Goal: Transaction & Acquisition: Subscribe to service/newsletter

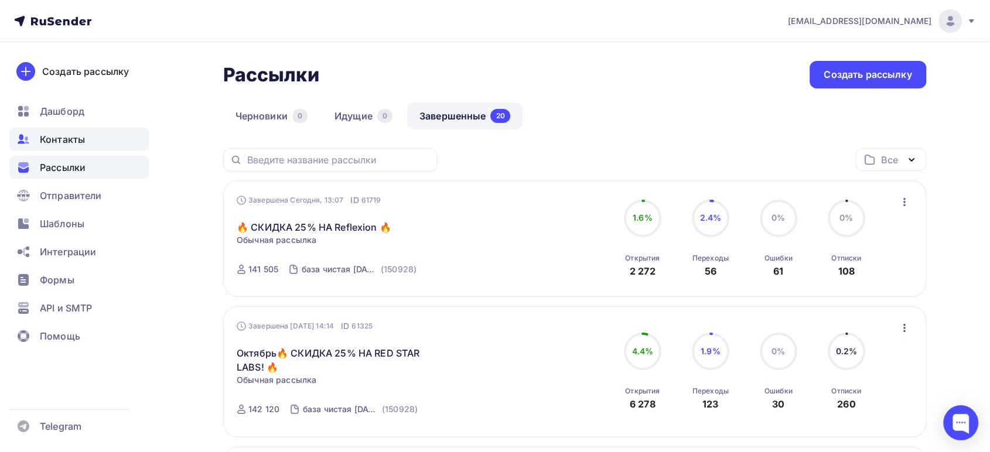
click at [56, 133] on span "Контакты" at bounding box center [62, 139] width 45 height 14
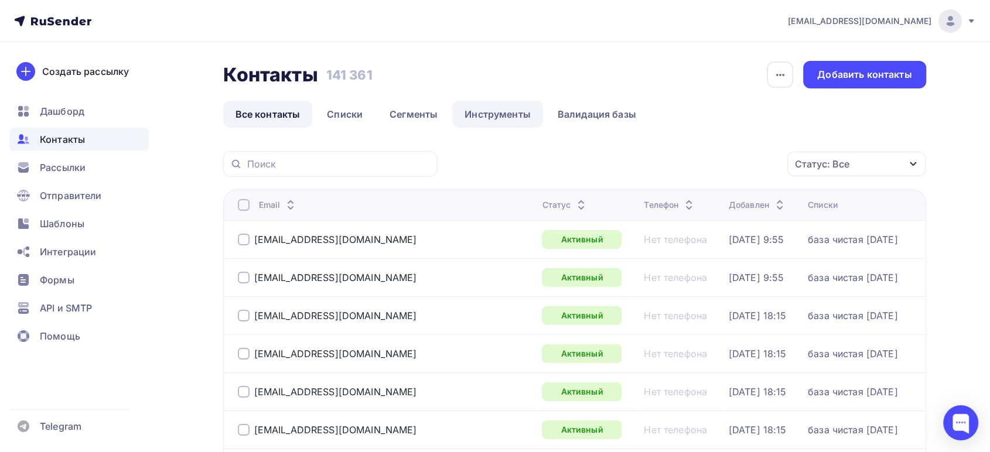
click at [501, 109] on link "Инструменты" at bounding box center [497, 114] width 91 height 27
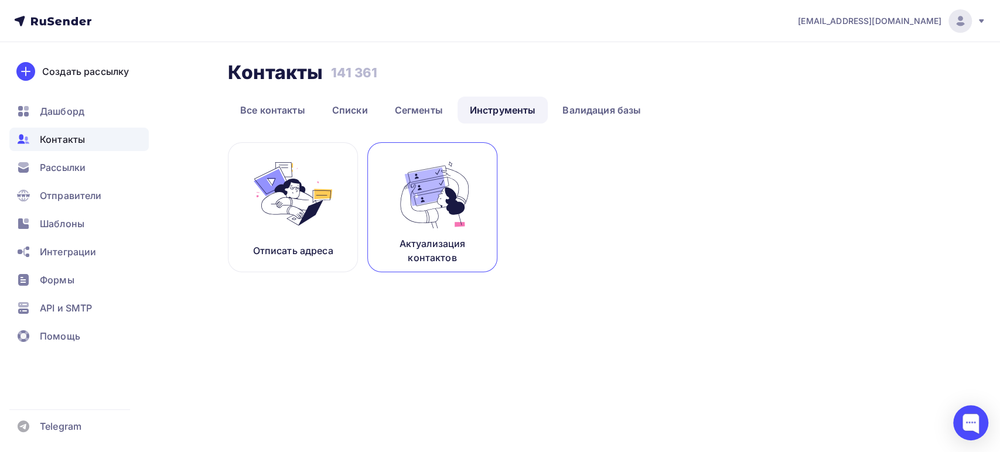
click at [412, 211] on img at bounding box center [432, 194] width 78 height 74
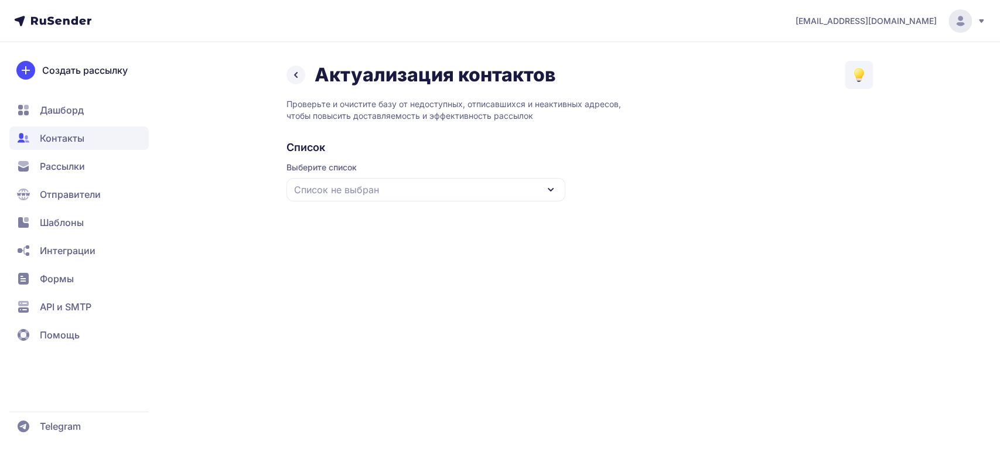
click at [412, 197] on div "Список не выбран" at bounding box center [425, 189] width 279 height 23
click at [365, 261] on div "база чистая [DATE]" at bounding box center [425, 262] width 265 height 28
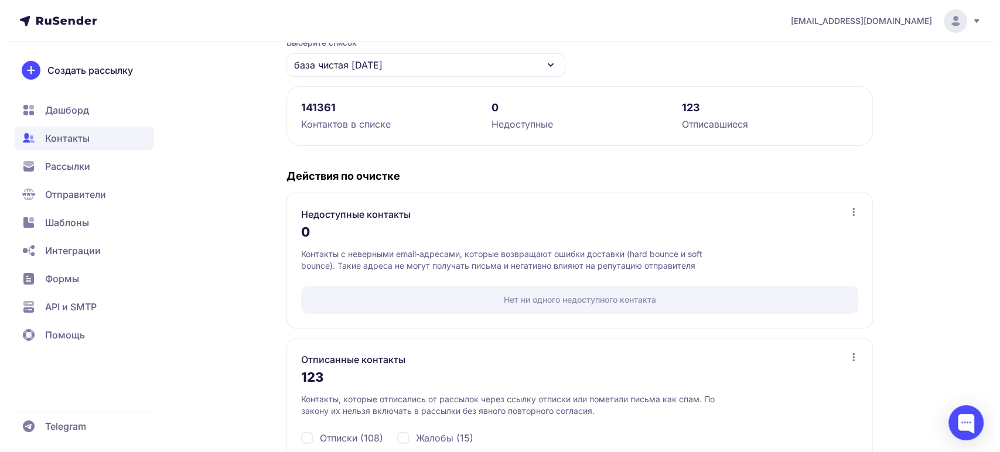
scroll to position [187, 0]
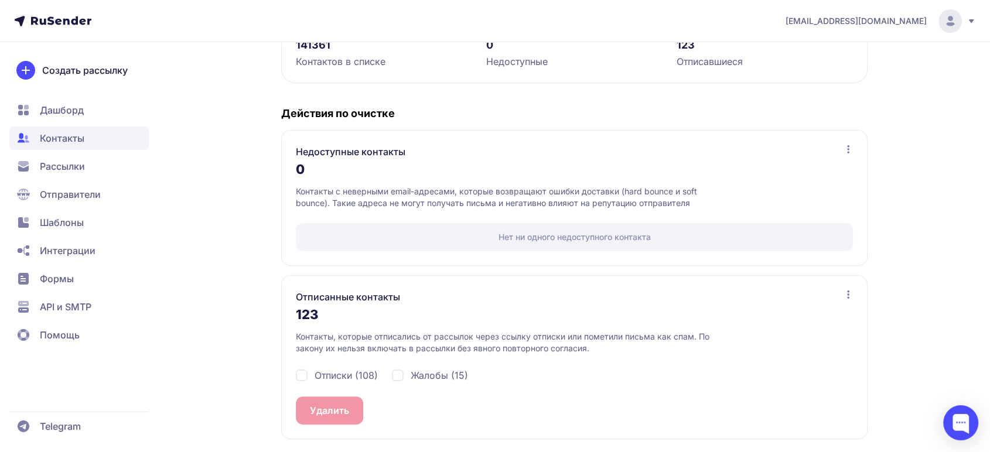
click at [417, 372] on span "Жалобы (15)" at bounding box center [439, 375] width 57 height 14
checkbox input "true"
click at [304, 379] on div "Отписки (108)" at bounding box center [337, 375] width 82 height 14
checkbox input "true"
click at [326, 411] on button "Удалить 123" at bounding box center [337, 410] width 83 height 28
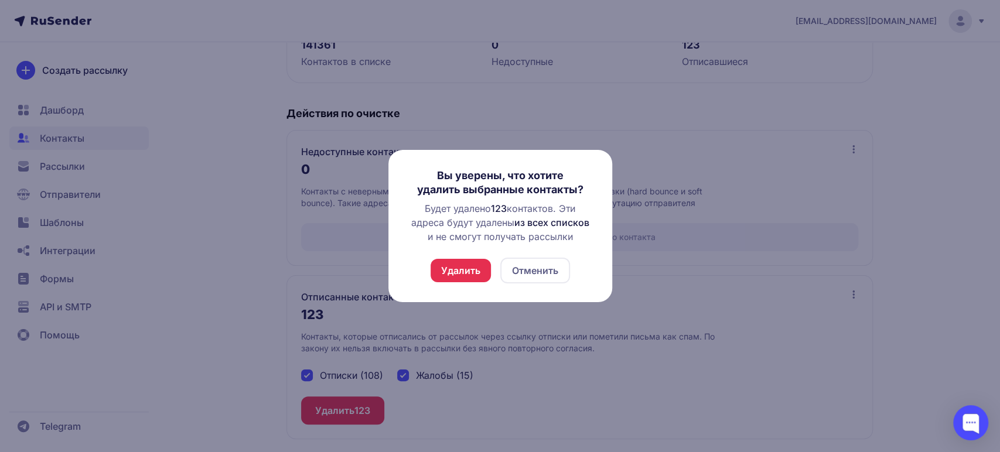
click at [444, 280] on button "Удалить" at bounding box center [460, 270] width 60 height 23
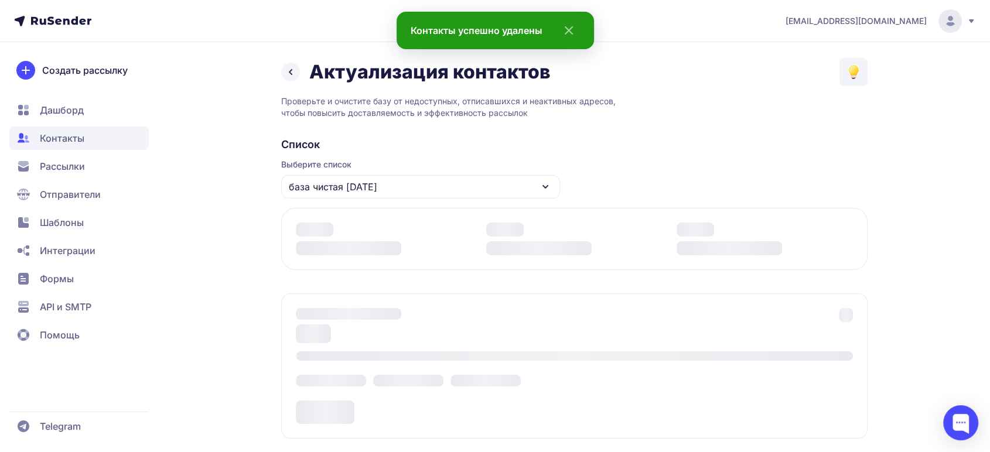
scroll to position [159, 0]
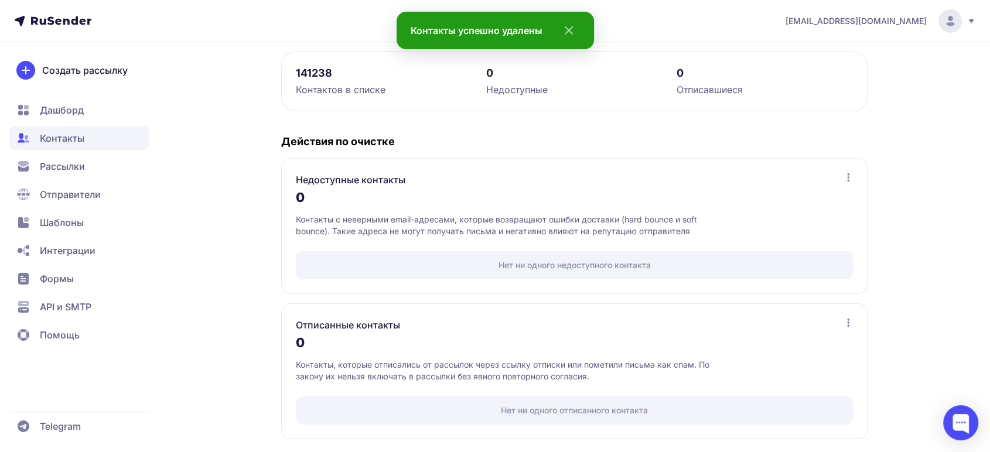
click at [51, 111] on span "Дашборд" at bounding box center [62, 110] width 44 height 14
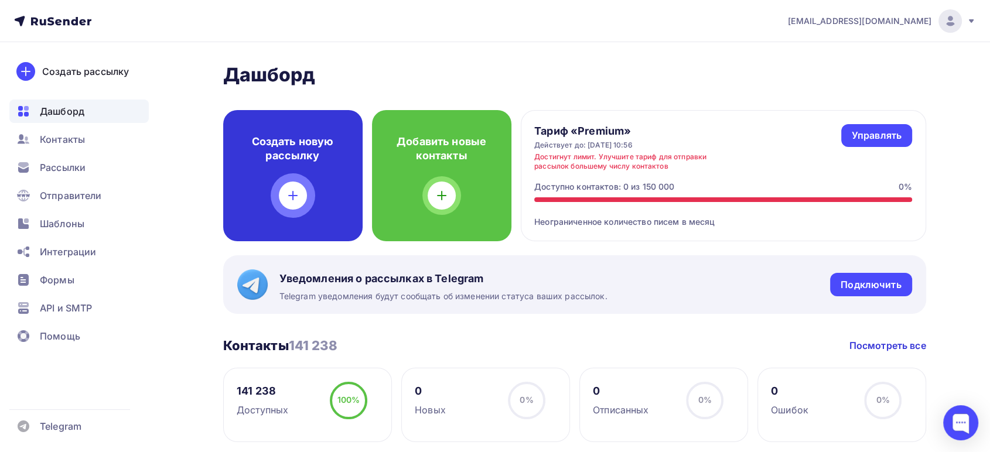
scroll to position [130, 0]
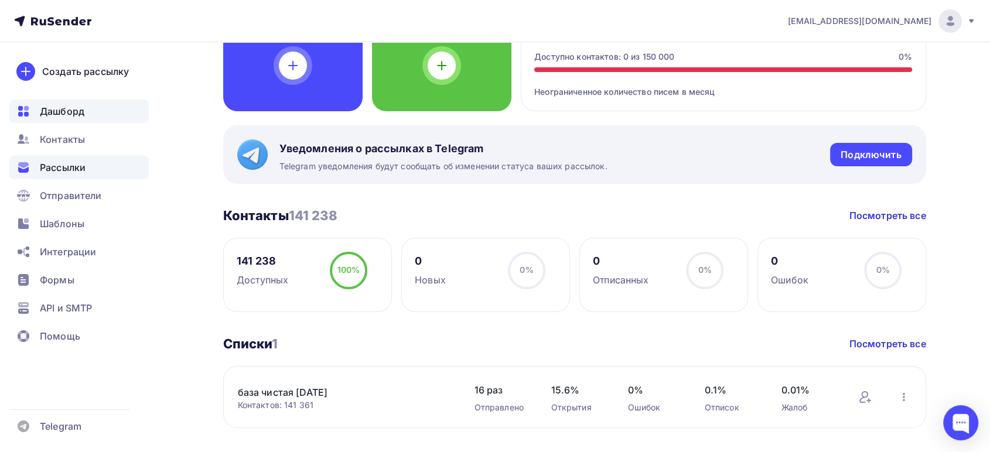
click at [64, 163] on span "Рассылки" at bounding box center [63, 167] width 46 height 14
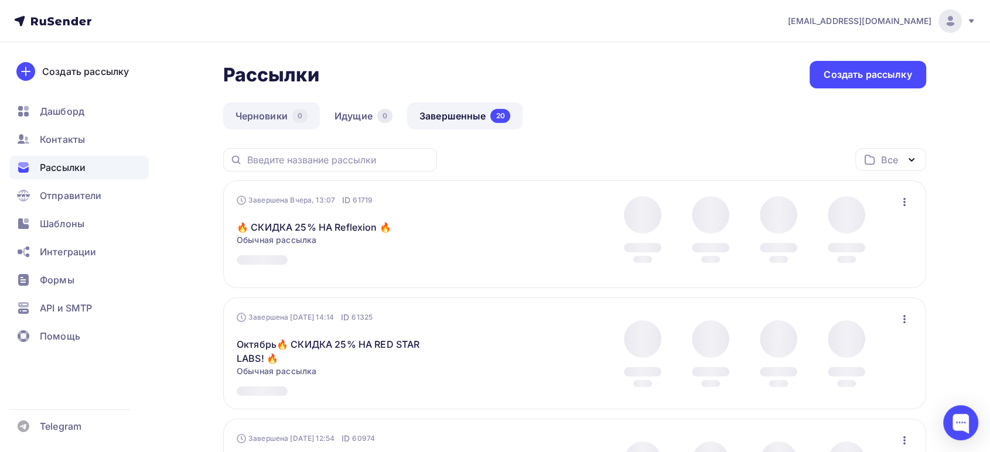
click at [270, 112] on link "Черновики 0" at bounding box center [271, 115] width 97 height 27
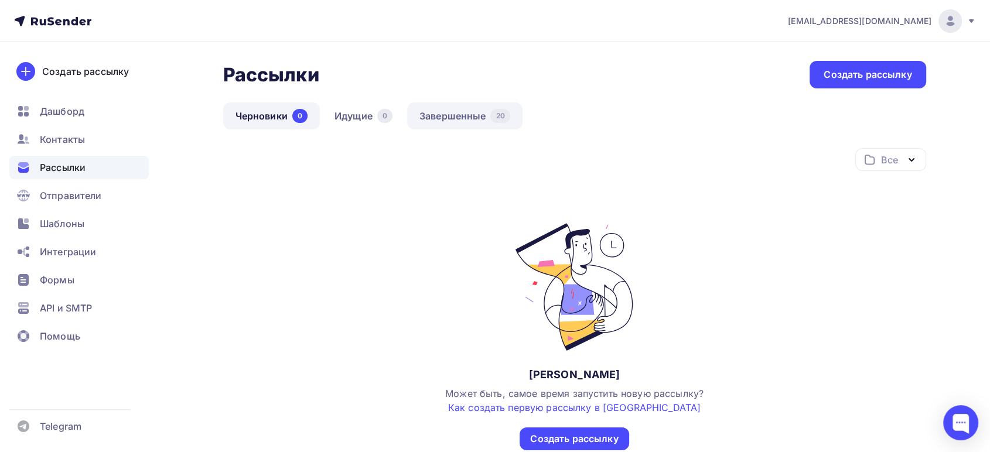
click at [453, 116] on link "Завершенные 20" at bounding box center [464, 115] width 115 height 27
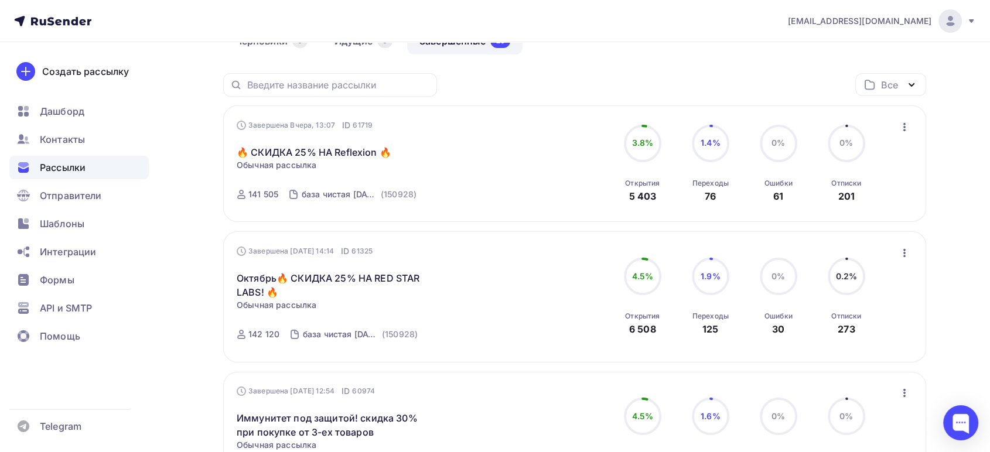
scroll to position [65, 0]
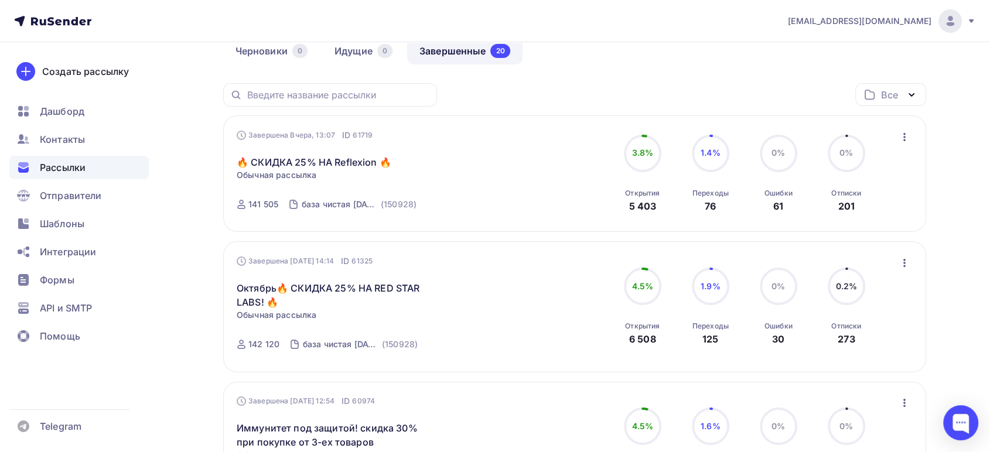
click at [904, 138] on icon "button" at bounding box center [904, 137] width 14 height 14
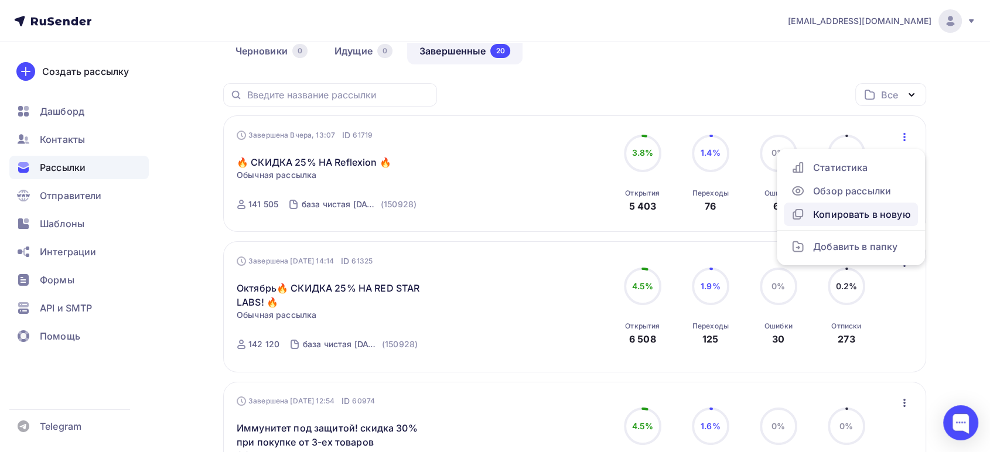
click at [828, 210] on div "Копировать в новую" at bounding box center [851, 214] width 120 height 14
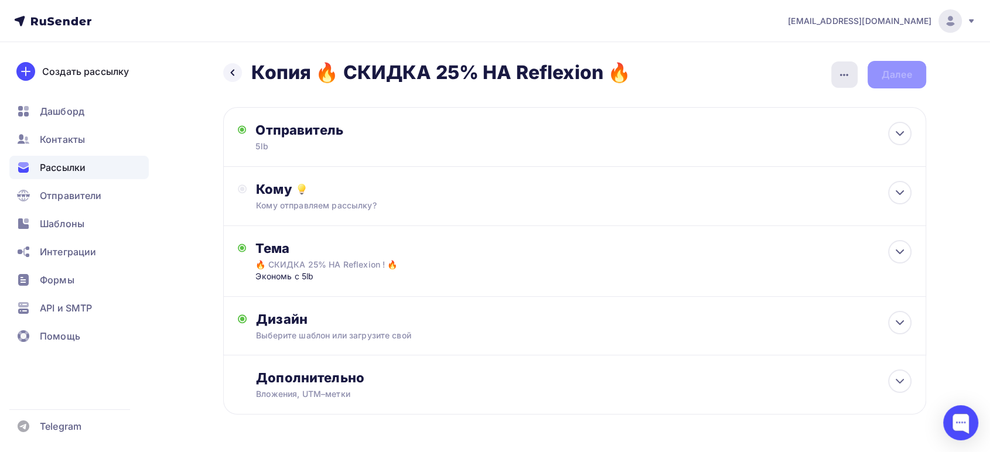
click at [847, 69] on icon "button" at bounding box center [844, 75] width 14 height 14
click at [768, 134] on div "Переименовать рассылку" at bounding box center [782, 135] width 145 height 14
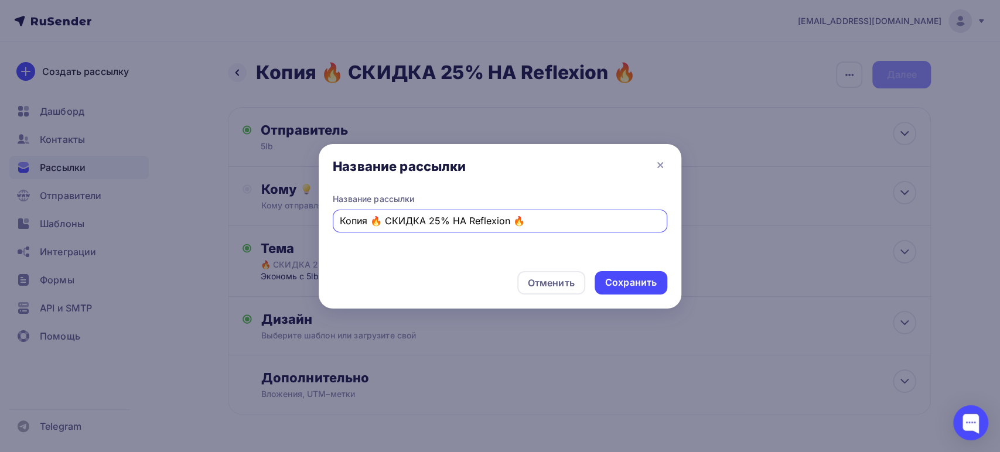
drag, startPoint x: 555, startPoint y: 217, endPoint x: 284, endPoint y: 205, distance: 270.8
click at [285, 205] on div "Название рассылки Название рассылки Копия 🔥 СКИДКА 25% НА Reflexion 🔥 Отменить …" at bounding box center [500, 226] width 1000 height 452
type input "при покупке предтреника скидка 30% на жиросжигатели"
click at [635, 284] on div "Сохранить" at bounding box center [631, 282] width 52 height 13
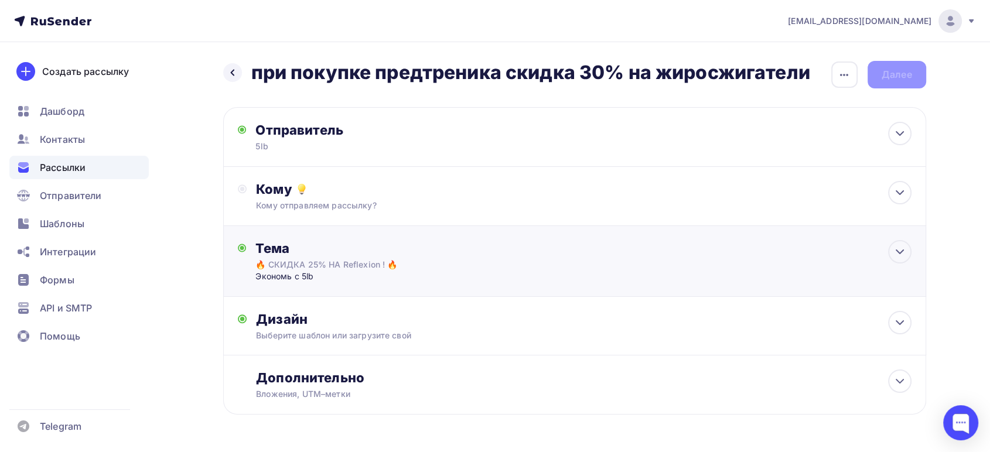
click at [375, 271] on div "Экономь с 5lb" at bounding box center [370, 277] width 231 height 12
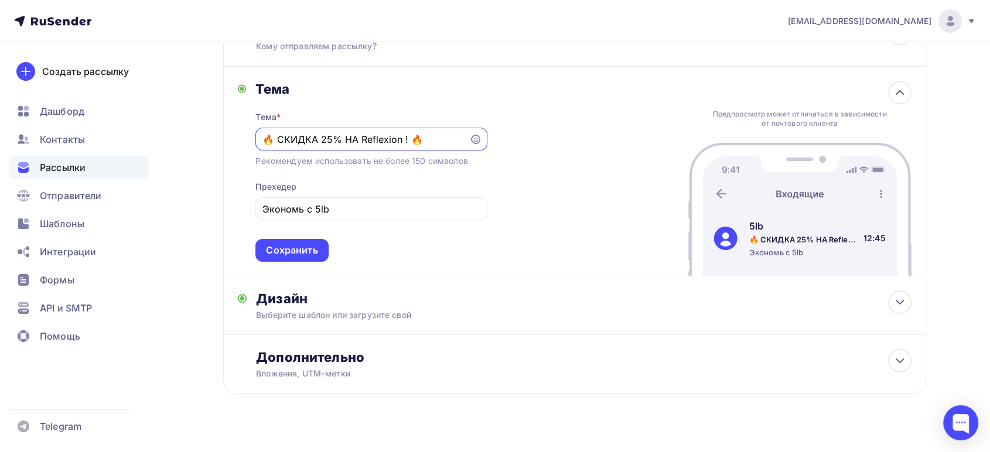
scroll to position [176, 0]
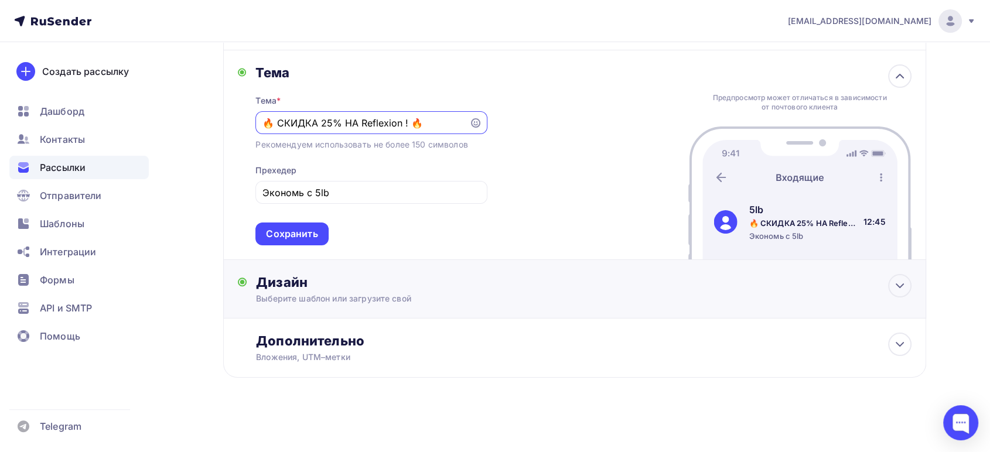
click at [386, 284] on div "Дизайн" at bounding box center [583, 282] width 655 height 16
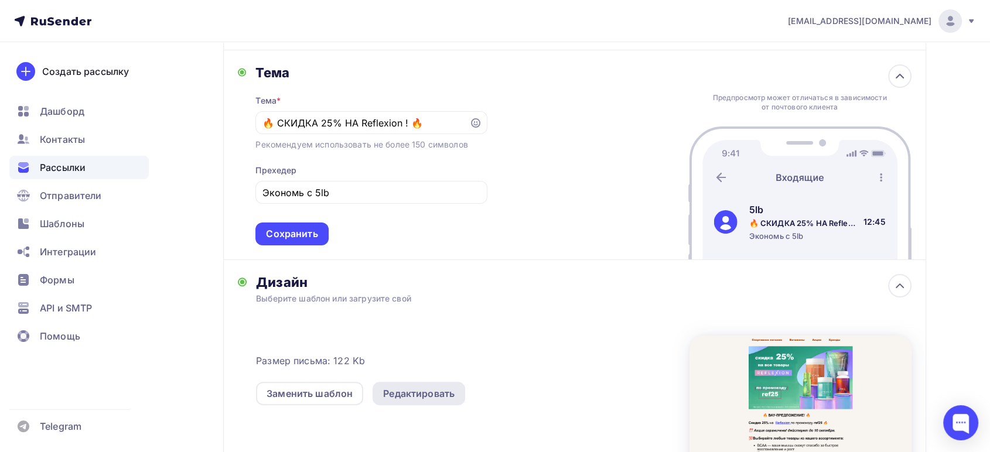
click at [422, 390] on div "Редактировать" at bounding box center [418, 393] width 71 height 14
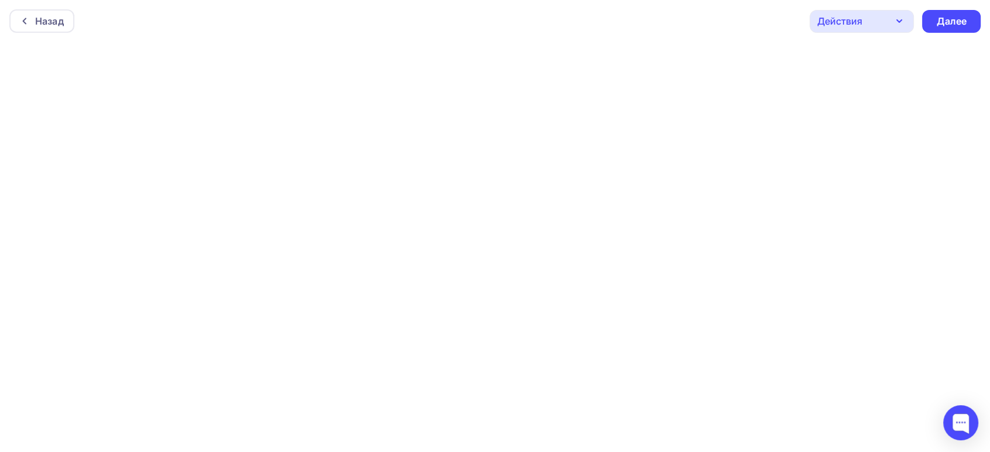
click at [859, 19] on div "Действия" at bounding box center [839, 21] width 45 height 14
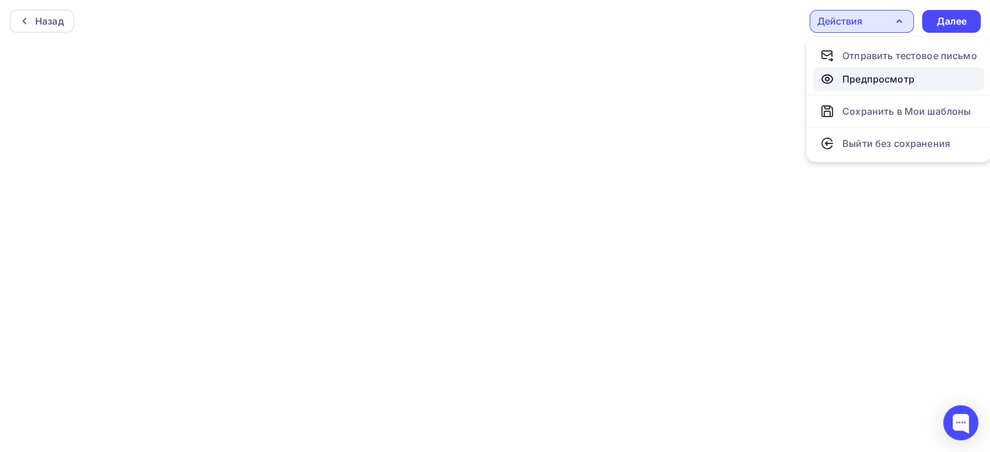
click at [856, 76] on div "Предпросмотр" at bounding box center [878, 79] width 72 height 14
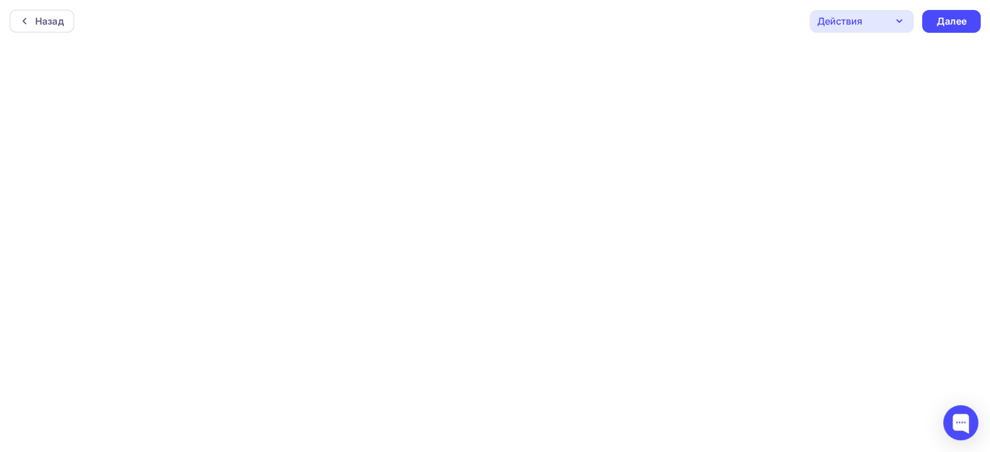
click at [874, 16] on div "Действия" at bounding box center [861, 21] width 104 height 23
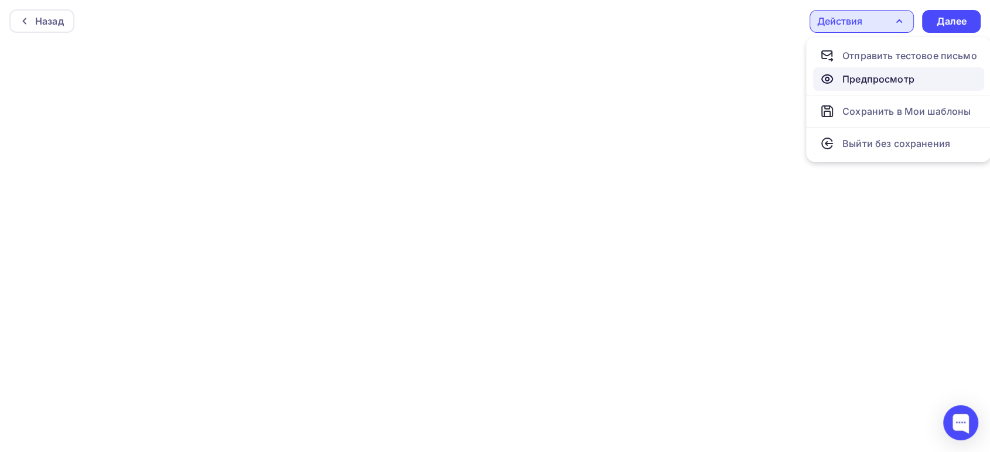
click at [853, 76] on div "Предпросмотр" at bounding box center [878, 79] width 72 height 14
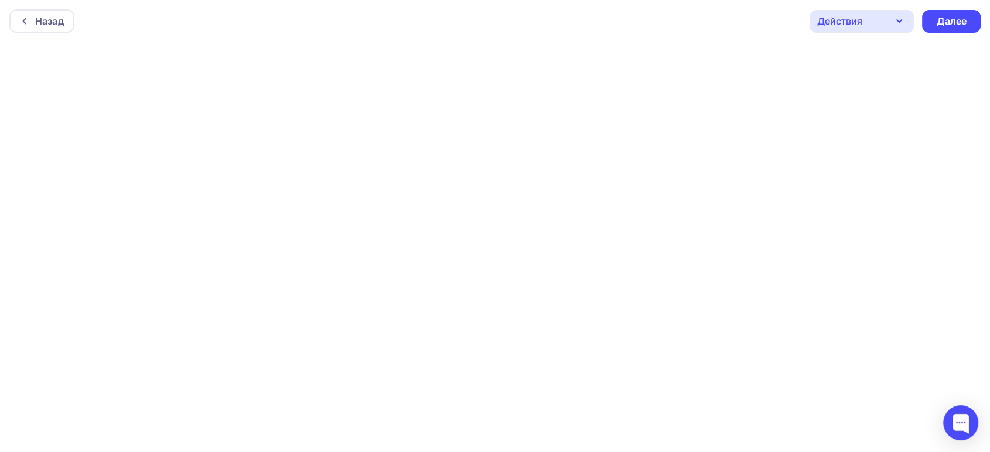
click at [877, 8] on div "Назад Действия Отправить тестовое письмо Предпросмотр Сохранить в Мои шаблоны В…" at bounding box center [495, 21] width 990 height 42
click at [870, 26] on div "Действия" at bounding box center [861, 21] width 104 height 23
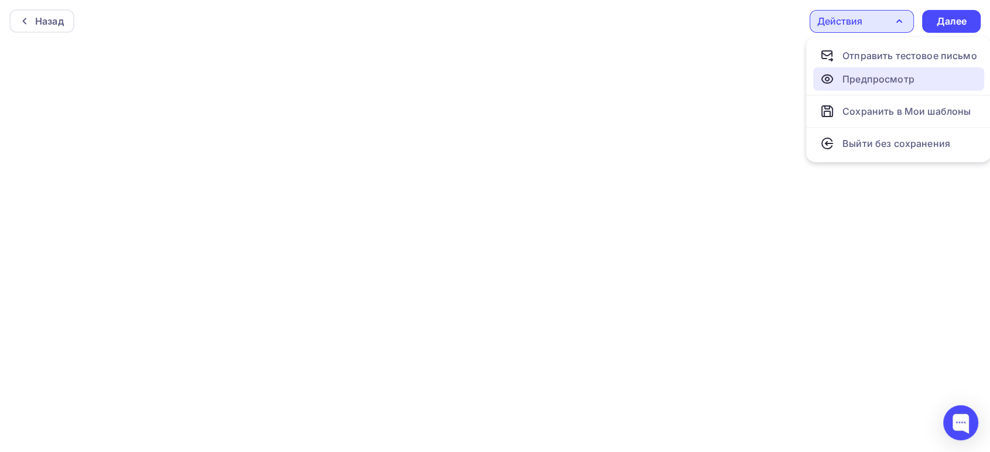
click at [866, 76] on div "Предпросмотр" at bounding box center [878, 79] width 72 height 14
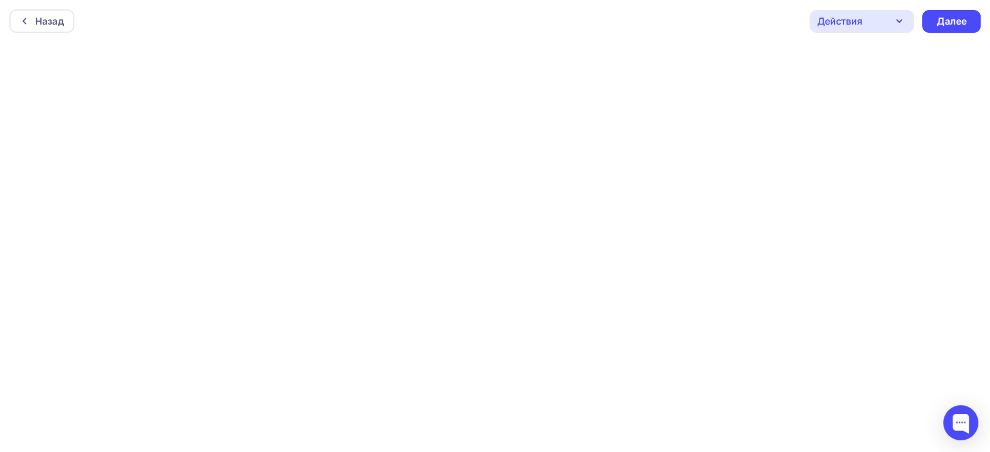
scroll to position [4, 0]
click at [836, 17] on div "Действия" at bounding box center [839, 18] width 45 height 14
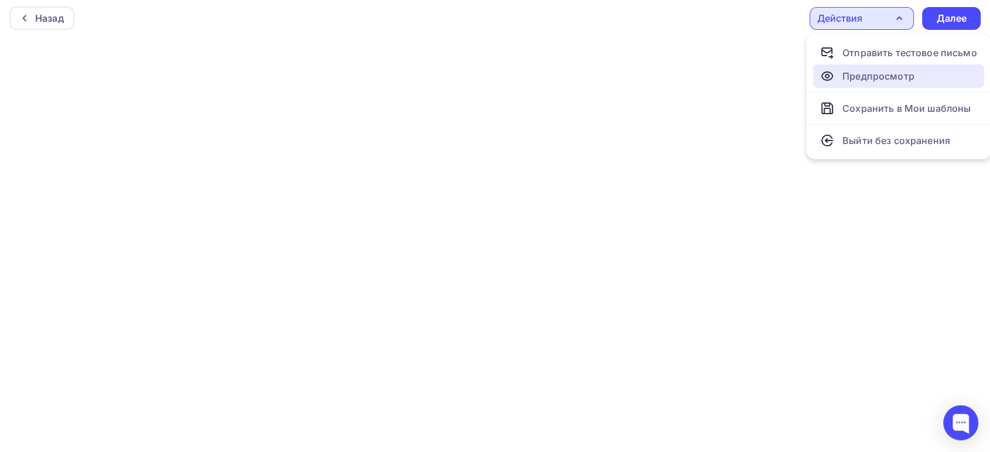
click at [858, 74] on div "Предпросмотр" at bounding box center [878, 76] width 72 height 14
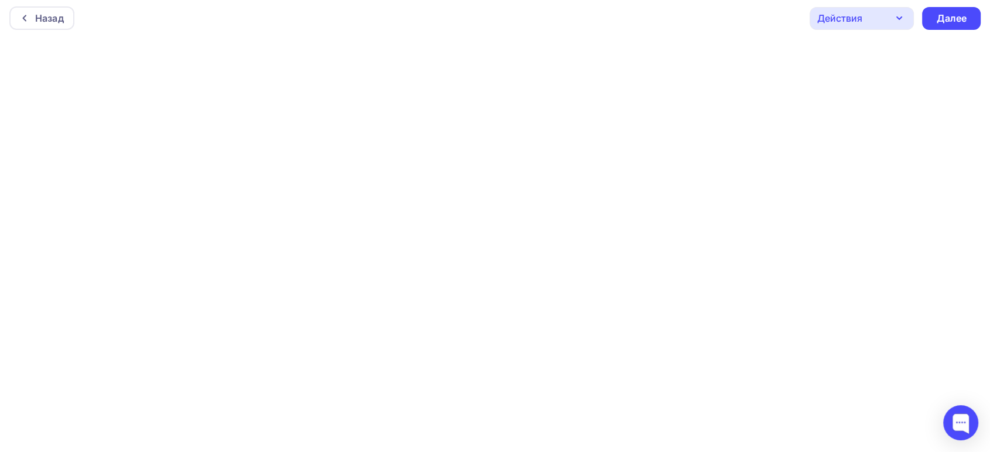
click at [896, 11] on icon "button" at bounding box center [899, 18] width 14 height 14
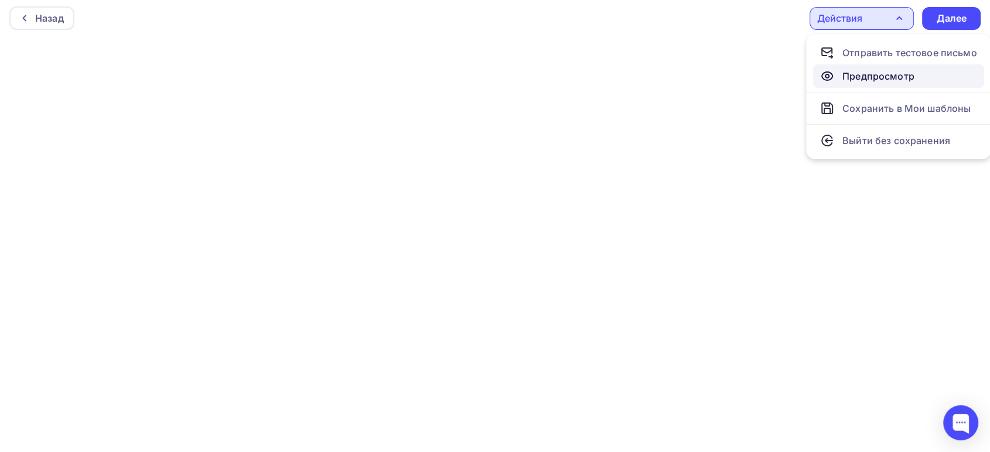
click at [851, 69] on div "Предпросмотр" at bounding box center [878, 76] width 72 height 14
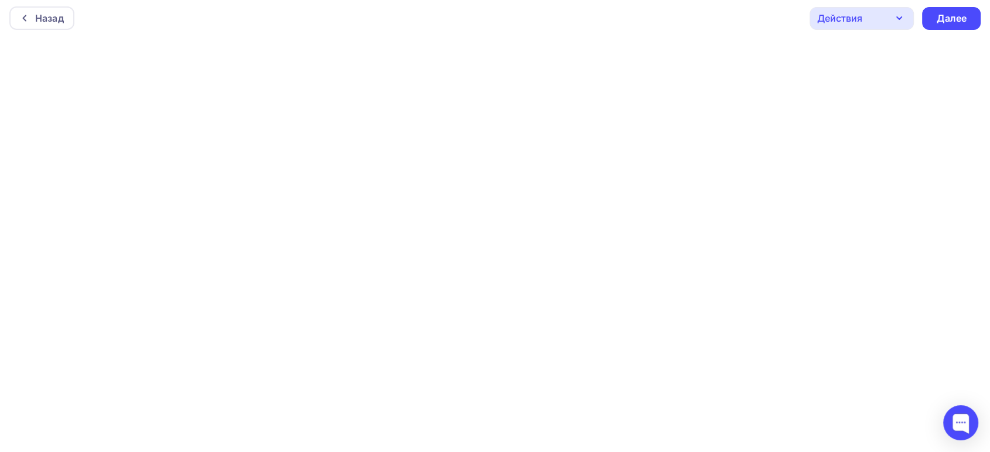
click at [861, 16] on div "Действия" at bounding box center [839, 18] width 45 height 14
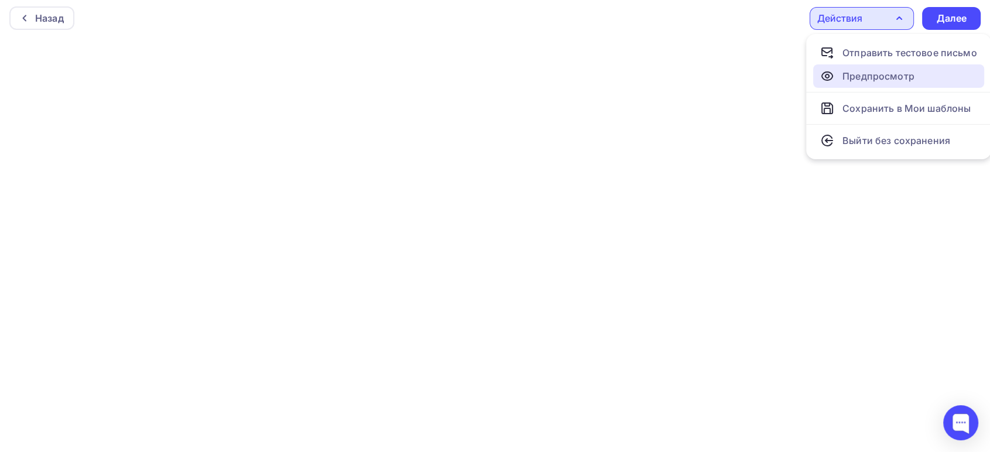
click at [865, 72] on div "Предпросмотр" at bounding box center [878, 76] width 72 height 14
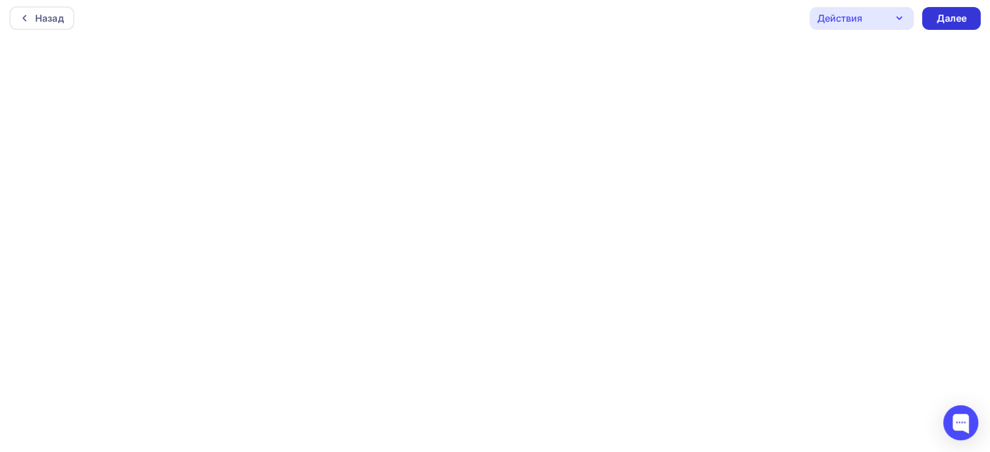
click at [942, 15] on div "Далее" at bounding box center [951, 18] width 30 height 13
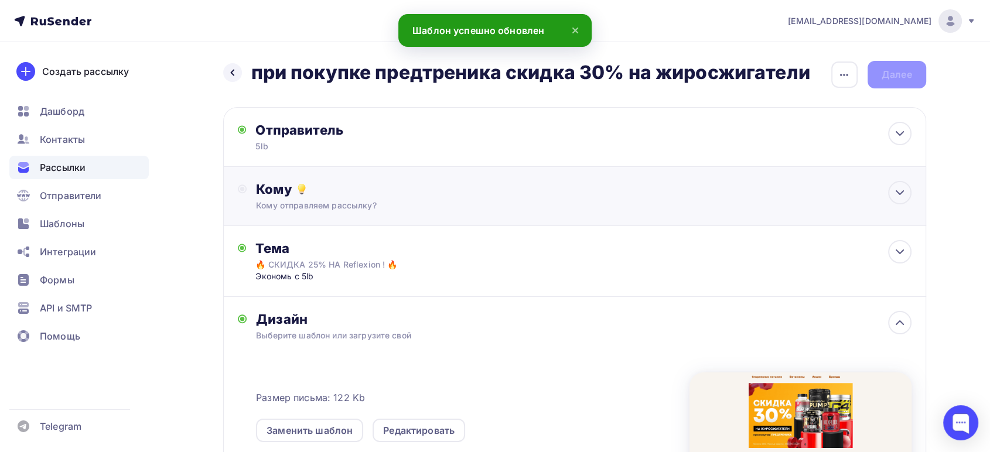
click at [331, 205] on div "Кому отправляем рассылку?" at bounding box center [551, 206] width 590 height 12
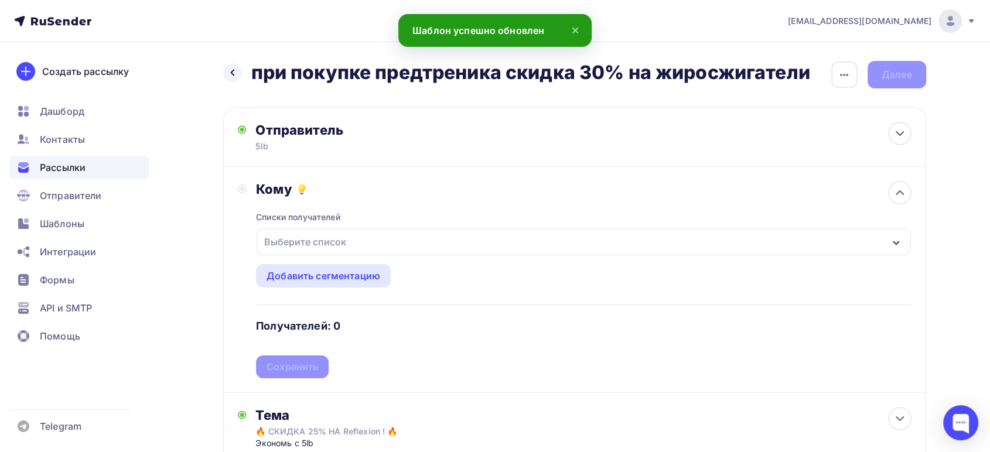
click at [326, 237] on div "Выберите список" at bounding box center [304, 241] width 91 height 21
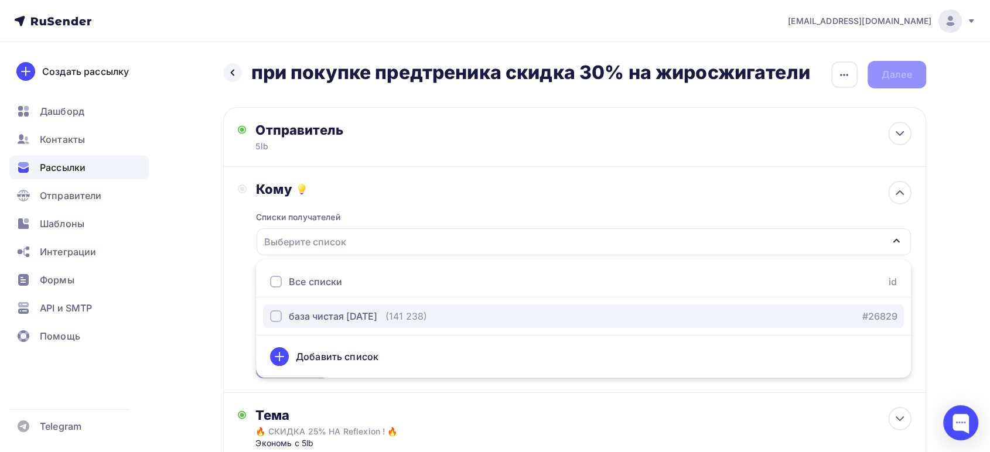
click at [321, 316] on div "база чистая [DATE]" at bounding box center [333, 316] width 88 height 14
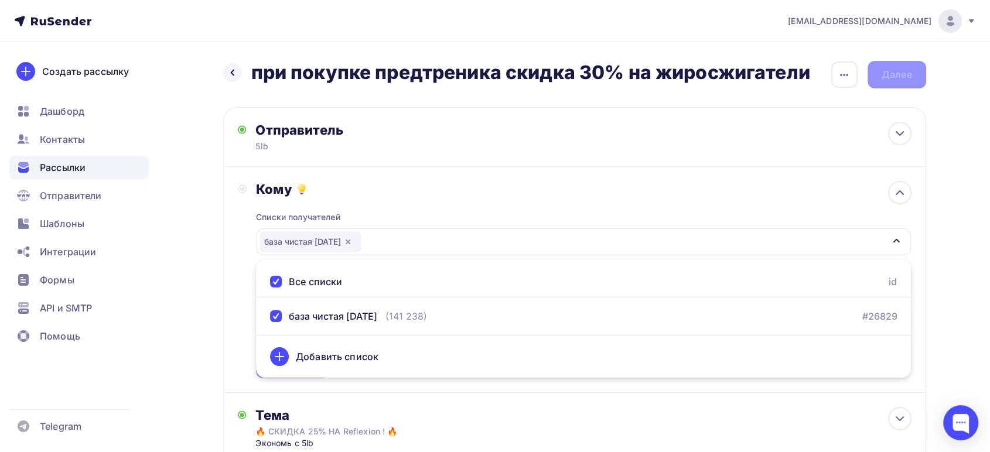
click at [242, 291] on div "Кому Списки получателей база чистая [DATE] Все списки id база чистая [DATE] (14…" at bounding box center [574, 279] width 673 height 197
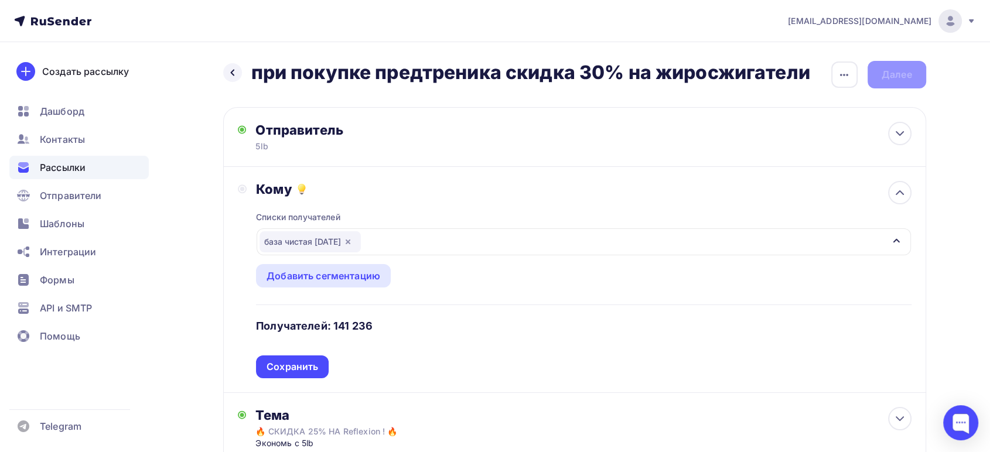
click at [353, 239] on icon "button" at bounding box center [347, 241] width 9 height 9
click at [298, 243] on div "Выберите список" at bounding box center [304, 241] width 91 height 21
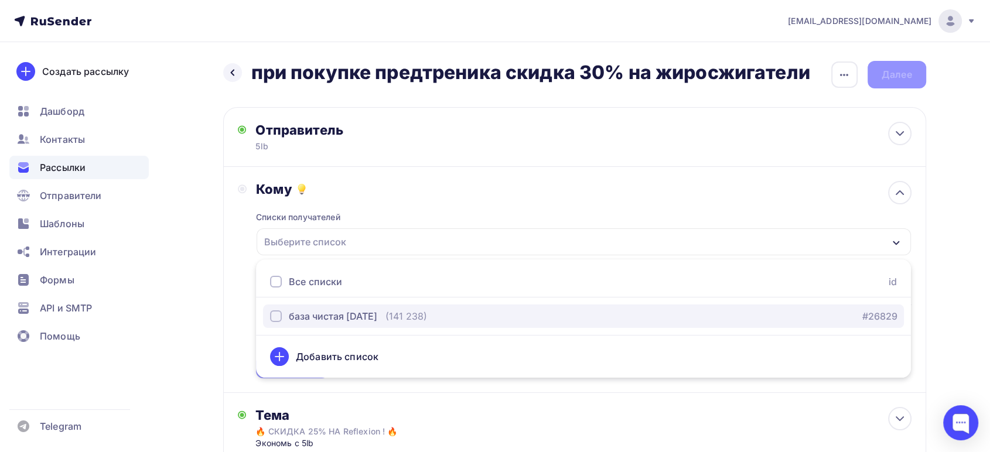
click at [329, 316] on div "база чистая [DATE]" at bounding box center [333, 316] width 88 height 14
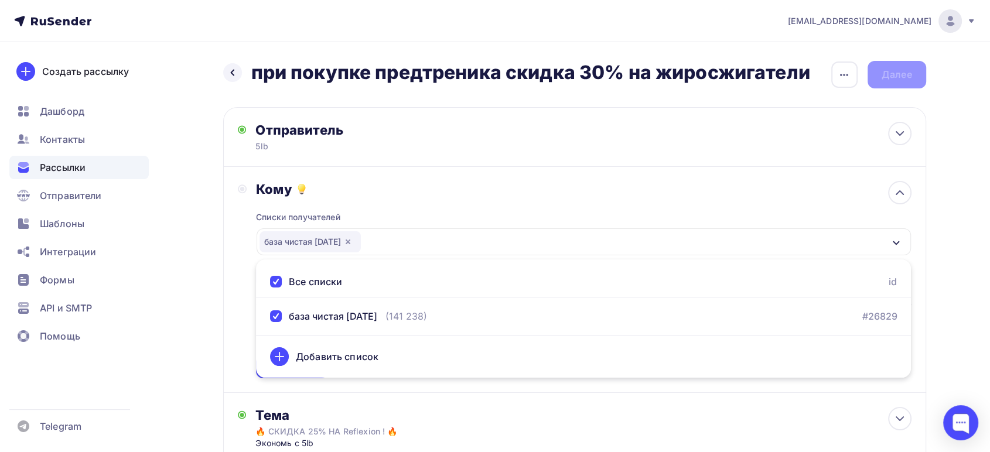
click at [230, 340] on div "Кому Списки получателей база чистая [DATE] Все списки id база чистая [DATE] (14…" at bounding box center [574, 280] width 703 height 226
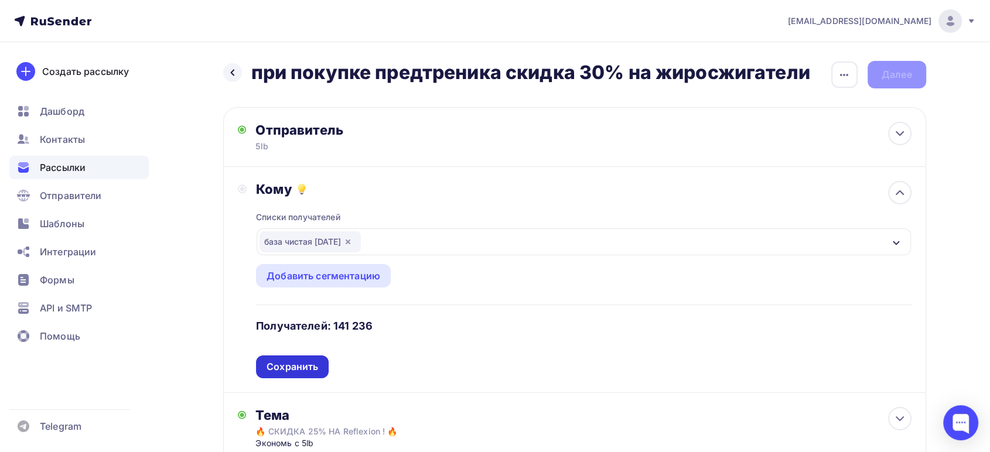
click at [282, 363] on div "Сохранить" at bounding box center [292, 366] width 52 height 13
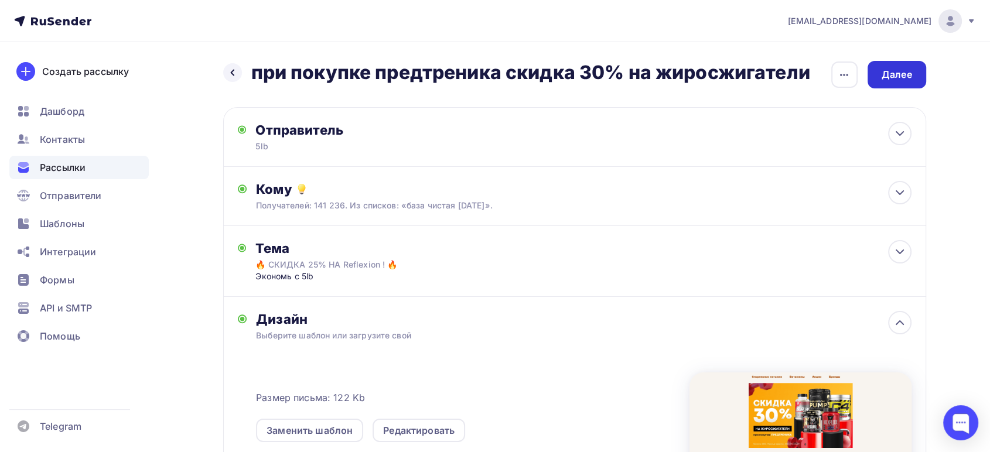
click at [894, 78] on div "Далее" at bounding box center [896, 74] width 30 height 13
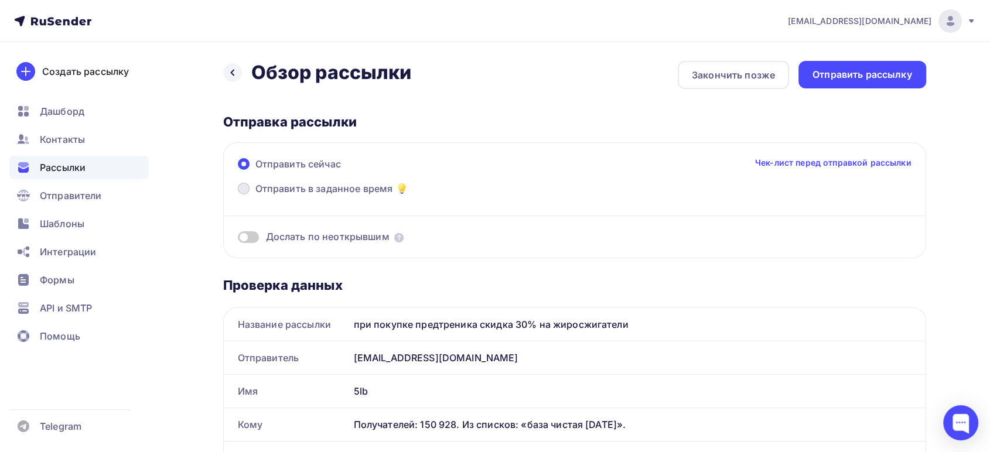
click at [360, 187] on span "Отправить в заданное время" at bounding box center [324, 189] width 138 height 14
click at [255, 196] on input "Отправить в заданное время" at bounding box center [255, 196] width 0 height 0
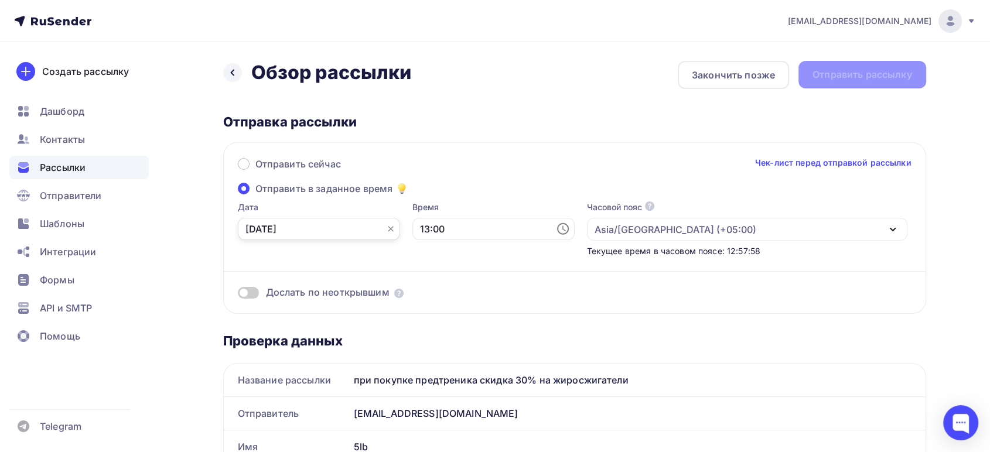
click at [327, 221] on input "[DATE]" at bounding box center [319, 229] width 162 height 22
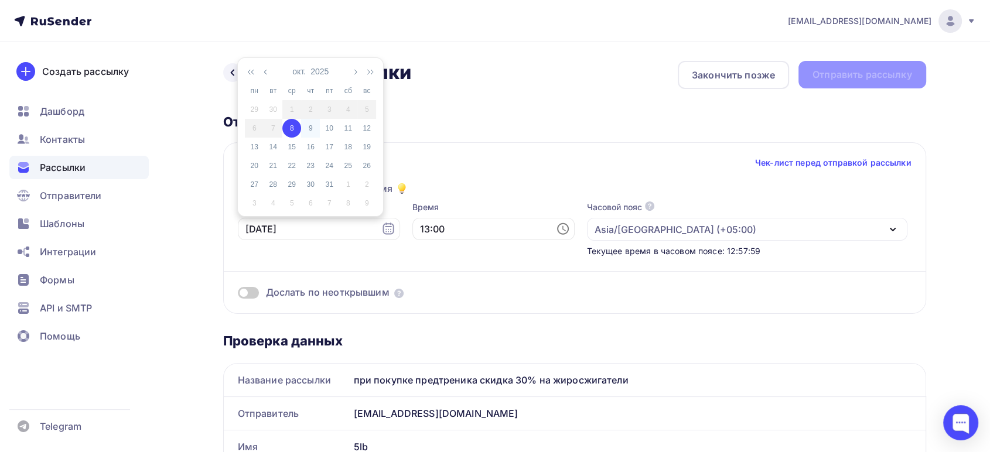
click at [312, 130] on div "9" at bounding box center [310, 128] width 19 height 11
type input "[DATE]"
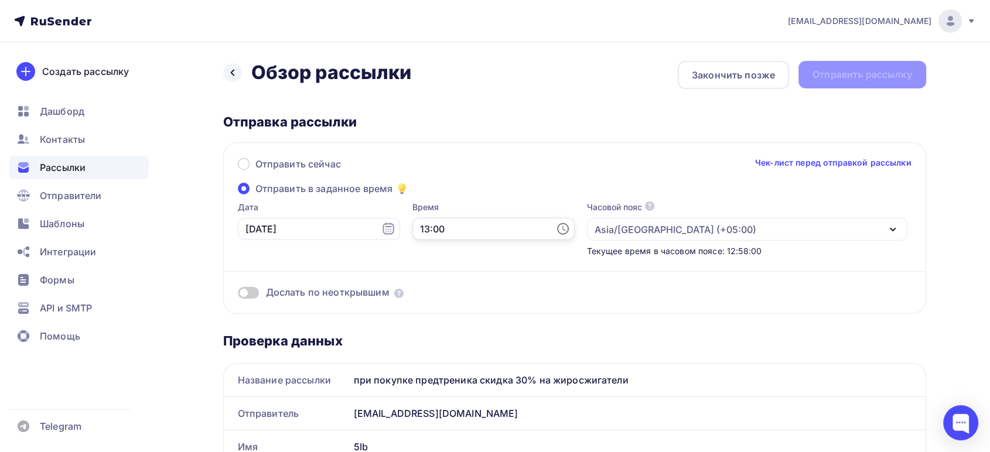
click at [459, 234] on input "13:00" at bounding box center [493, 229] width 162 height 22
click at [426, 149] on li "09" at bounding box center [428, 150] width 61 height 19
type input "09:00"
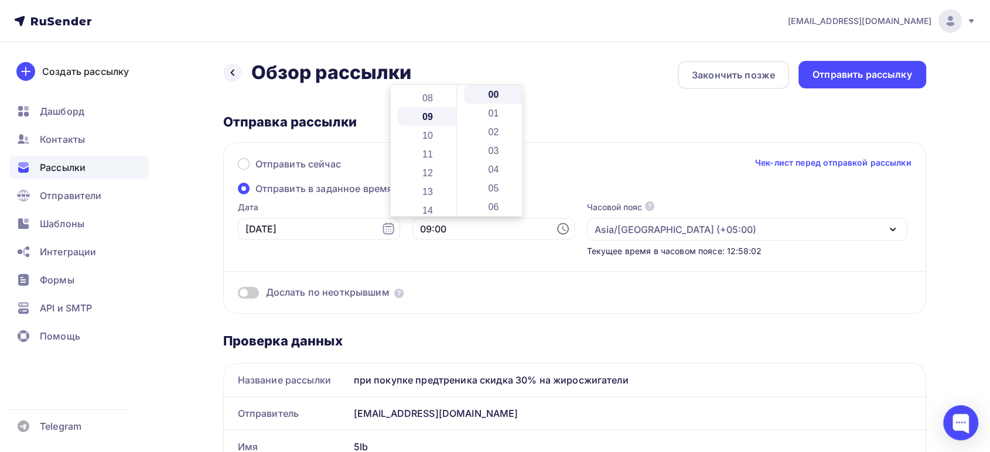
scroll to position [169, 0]
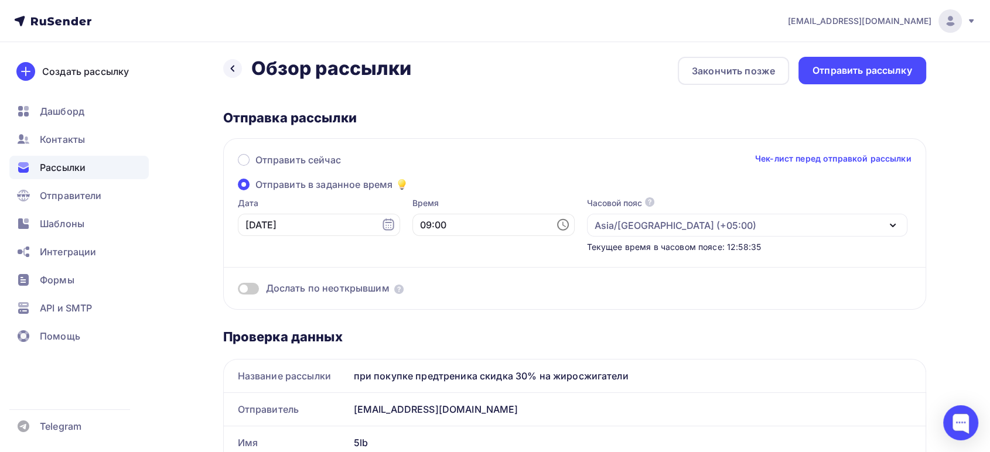
scroll to position [0, 0]
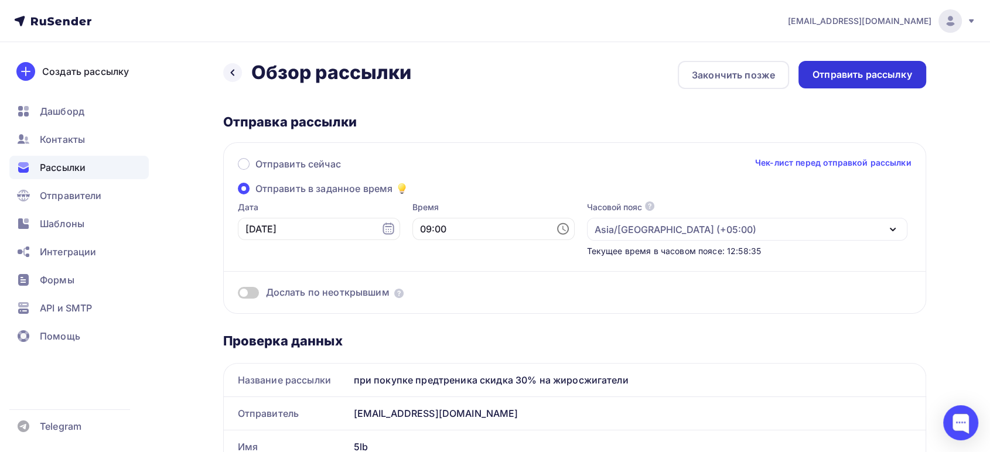
click at [853, 73] on div "Отправить рассылку" at bounding box center [862, 74] width 100 height 13
